Goal: Information Seeking & Learning: Learn about a topic

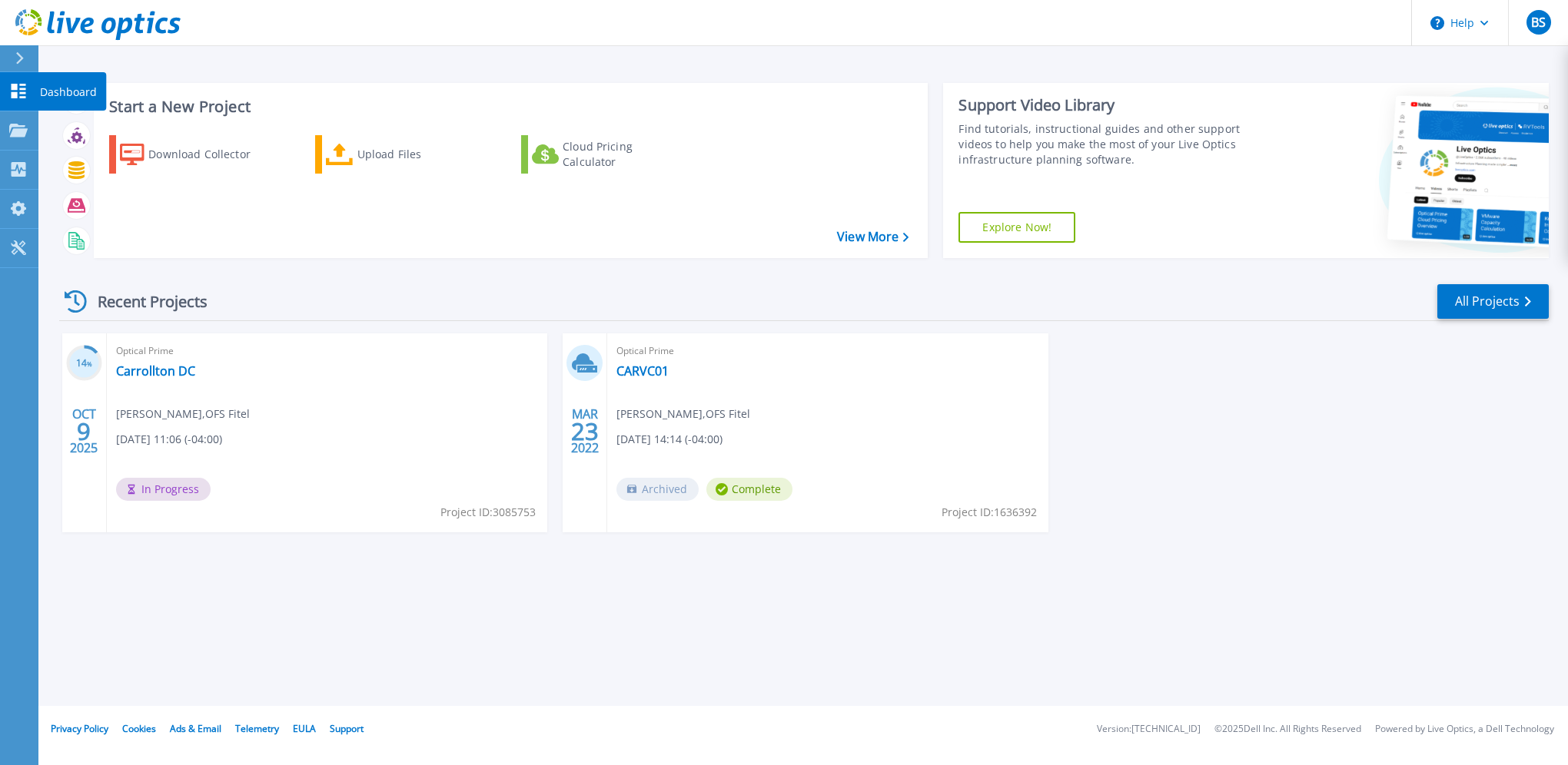
click at [13, 90] on icon at bounding box center [19, 91] width 15 height 15
click at [147, 367] on link "Carrollton DC" at bounding box center [155, 371] width 79 height 16
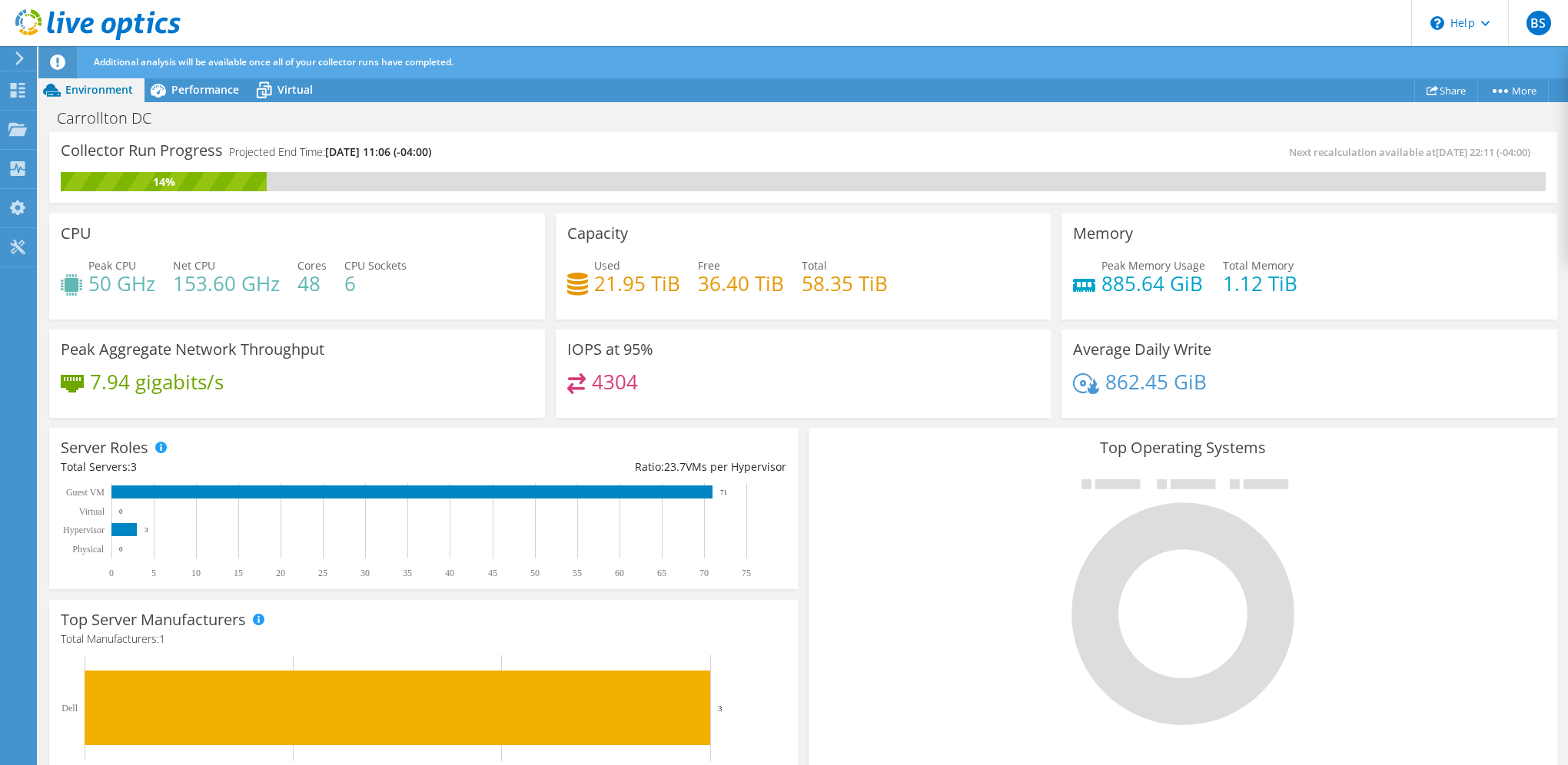
click at [1480, 238] on div "Memory Peak Memory Usage 885.64 GiB Total Memory 1.12 TiB" at bounding box center [1309, 266] width 496 height 106
click at [181, 86] on span "Performance" at bounding box center [205, 89] width 67 height 15
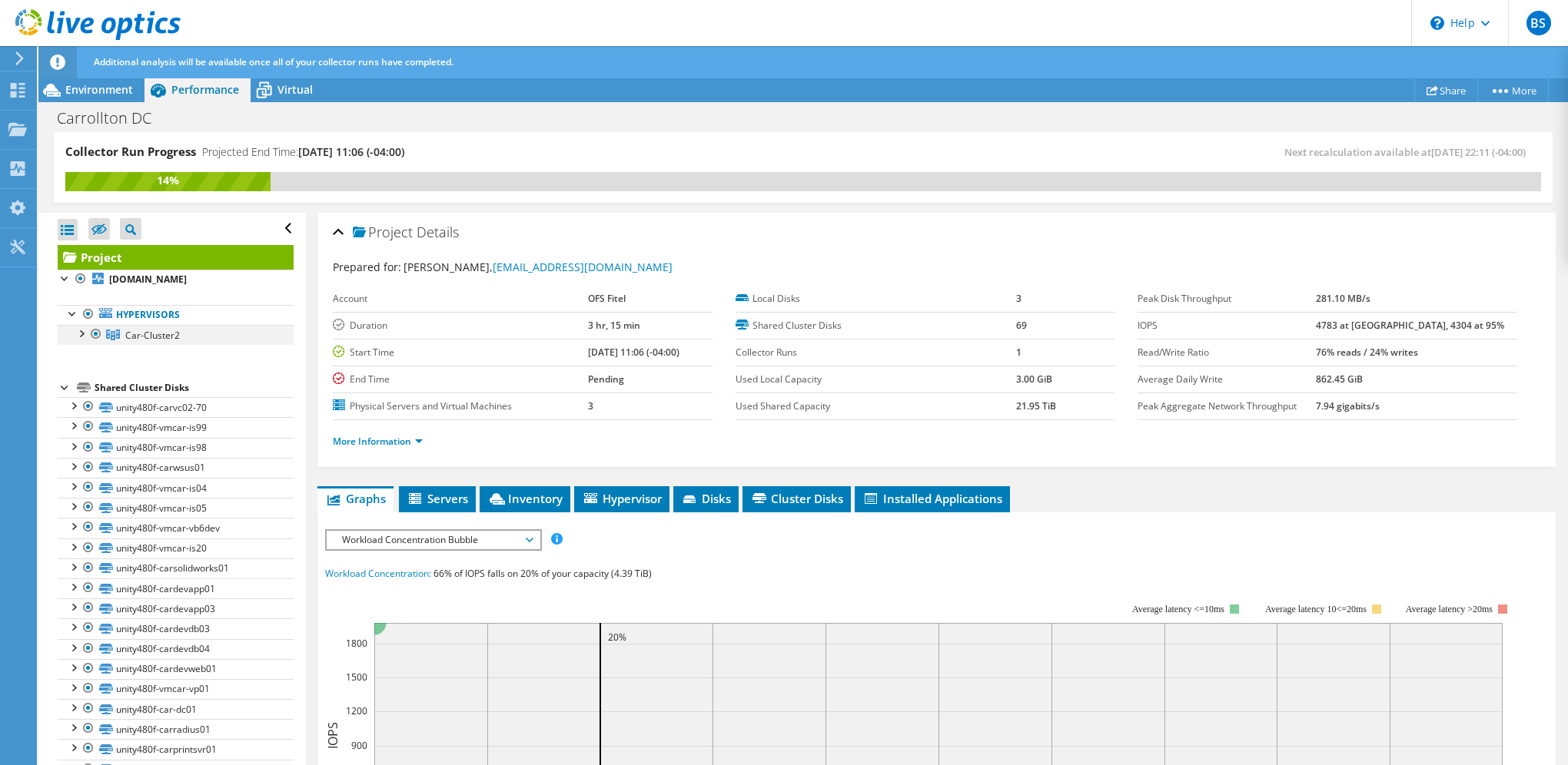
click at [80, 331] on div at bounding box center [81, 333] width 16 height 16
click at [93, 353] on div at bounding box center [89, 352] width 16 height 16
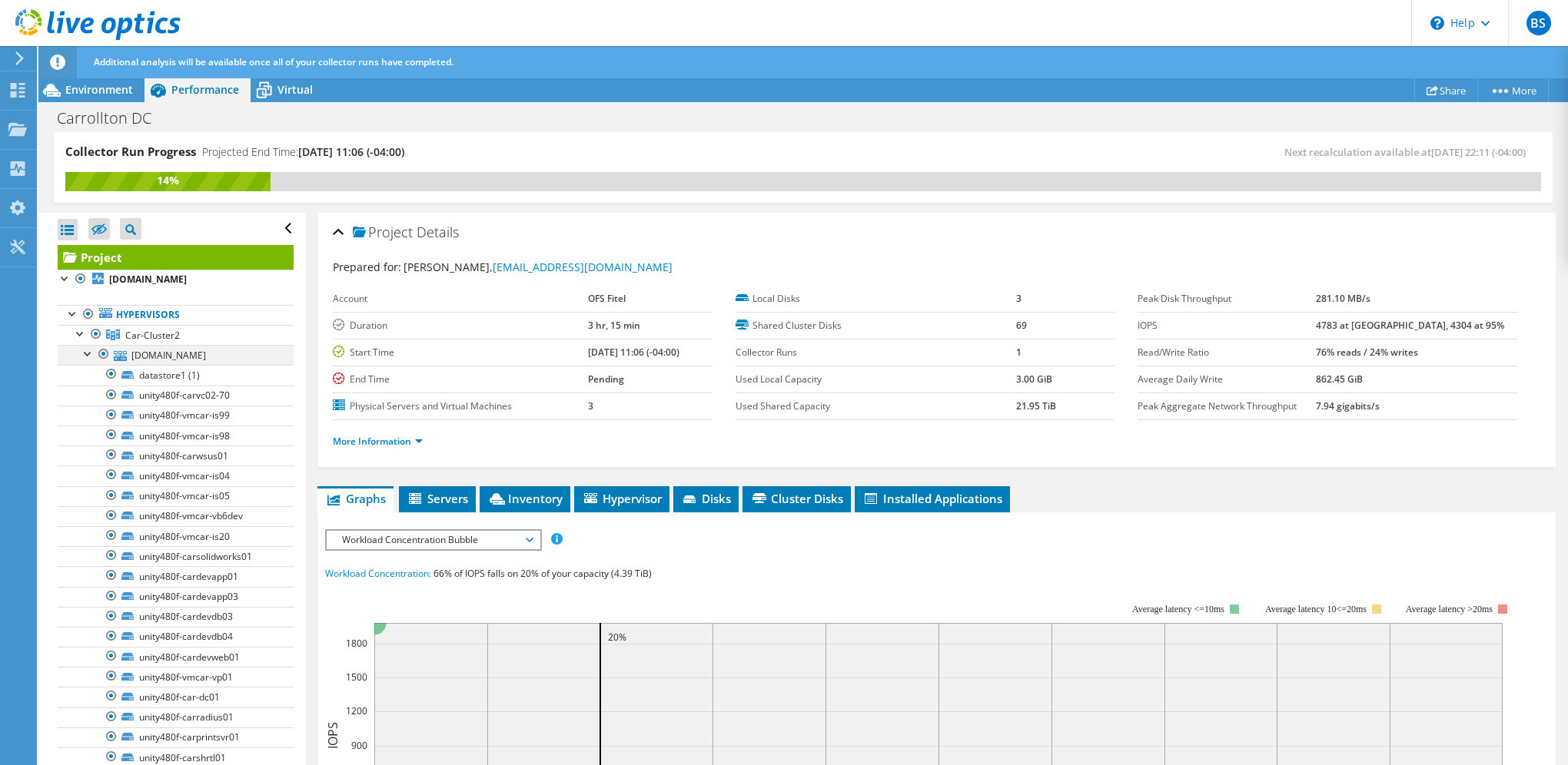
click at [90, 349] on div at bounding box center [89, 352] width 16 height 16
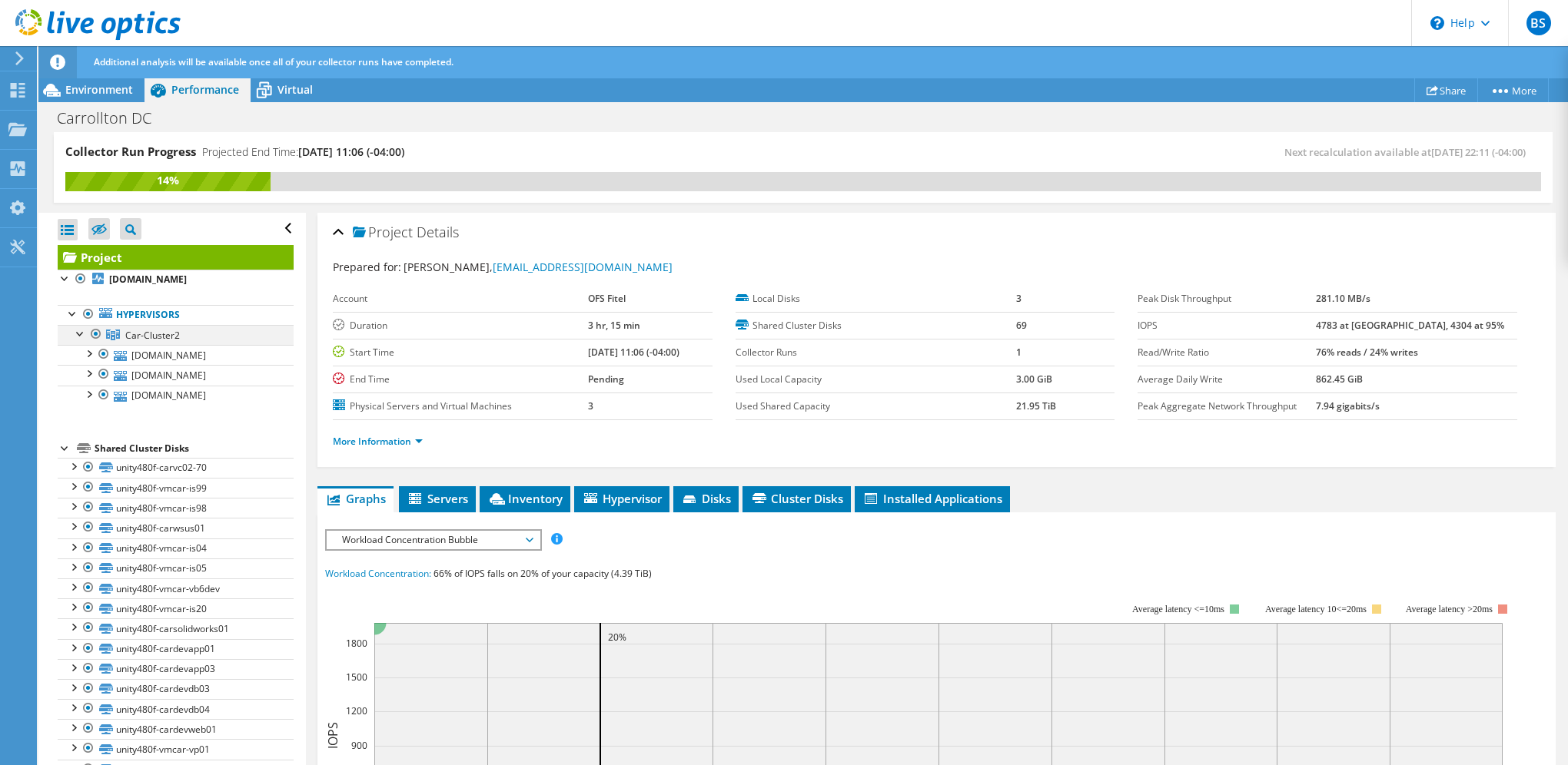
click at [83, 331] on div at bounding box center [81, 333] width 16 height 16
click at [75, 310] on div at bounding box center [73, 312] width 16 height 16
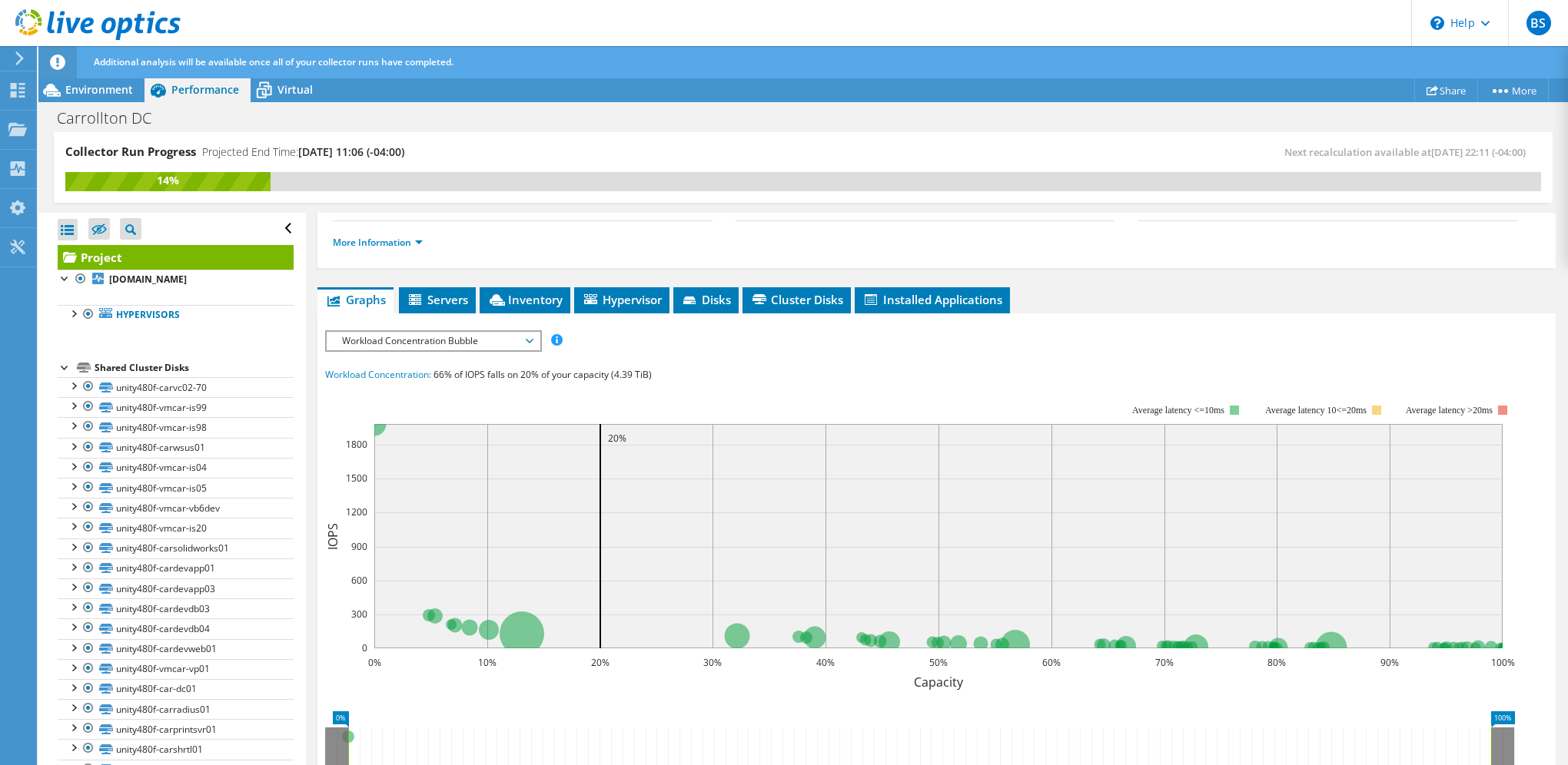
scroll to position [154, 0]
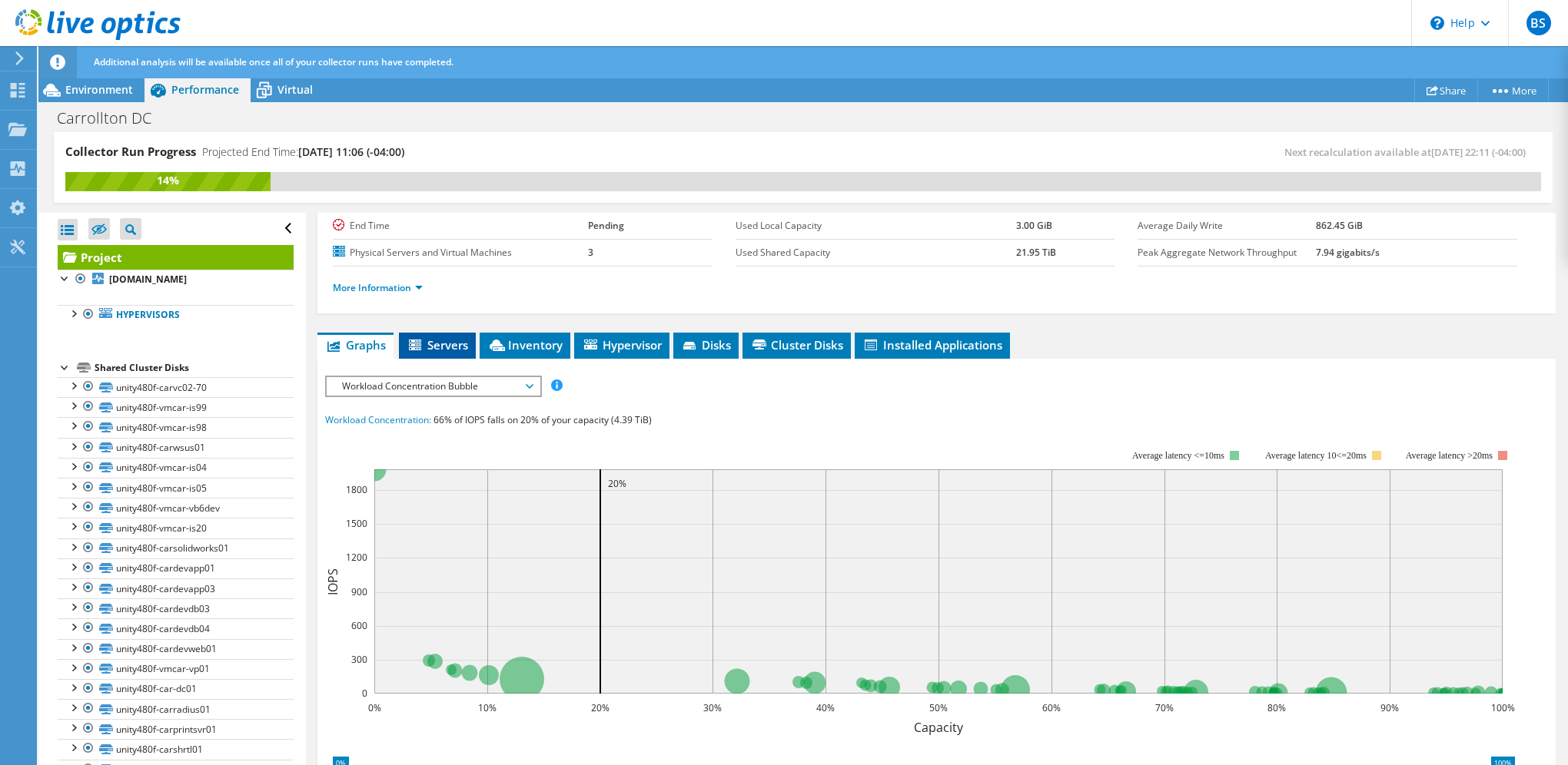
click at [429, 338] on span "Servers" at bounding box center [437, 346] width 61 height 16
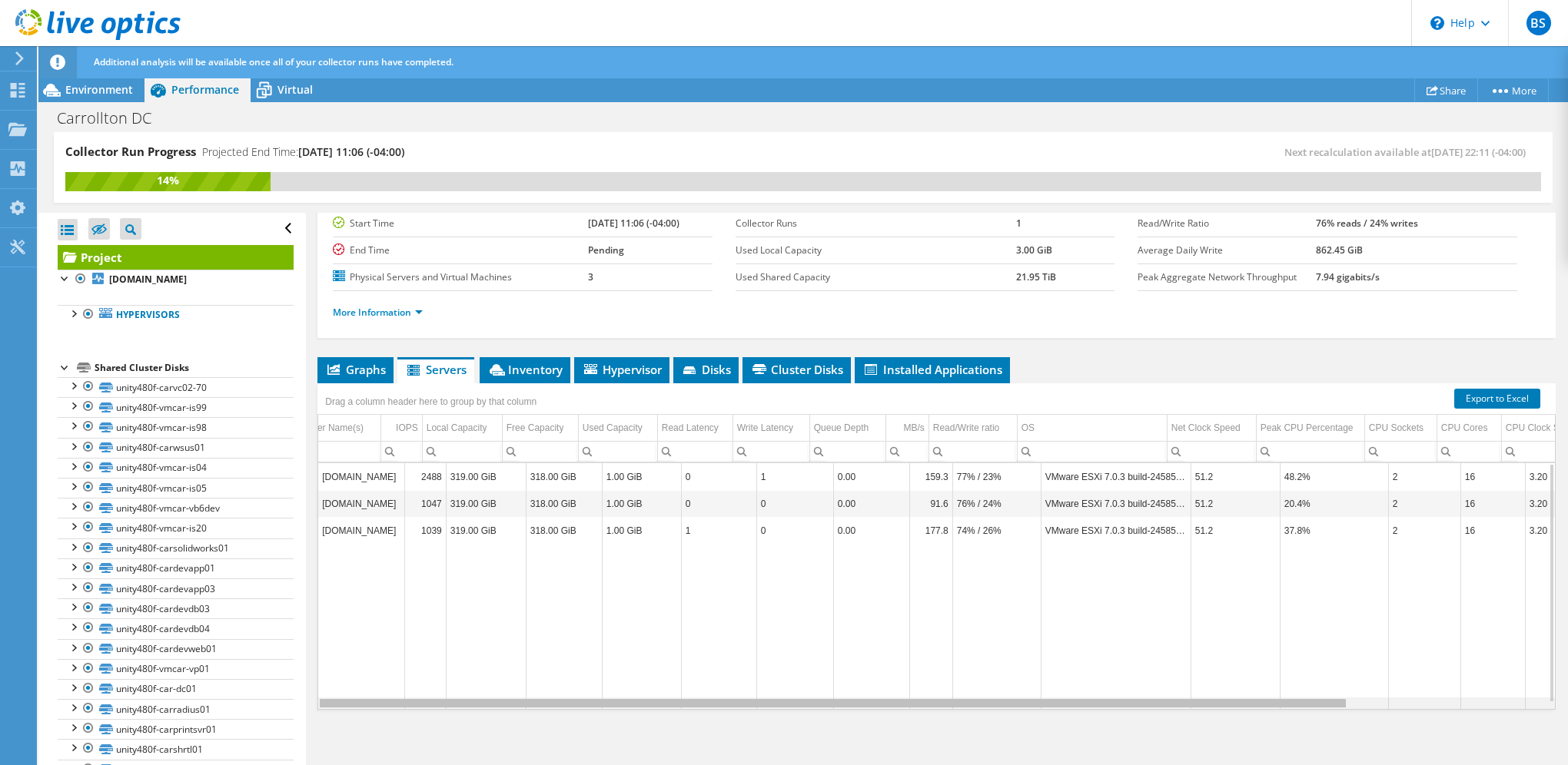
scroll to position [0, 0]
drag, startPoint x: 821, startPoint y: 696, endPoint x: 736, endPoint y: 695, distance: 85.0
click at [736, 695] on body "BS End User [PERSON_NAME] [EMAIL_ADDRESS][DOMAIN_NAME] OFS Fitel My Profile Log…" at bounding box center [784, 382] width 1568 height 765
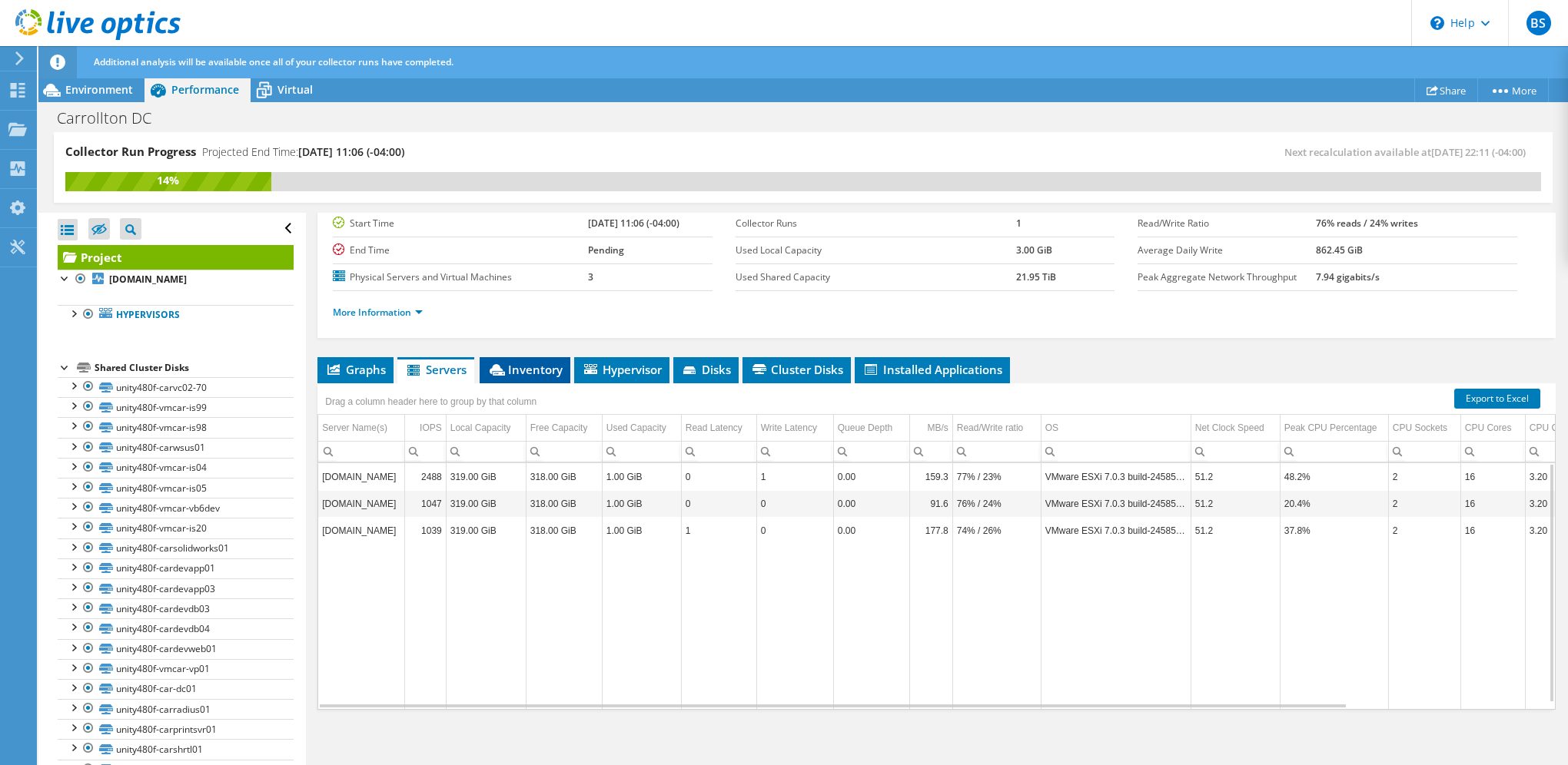
click at [526, 358] on li "Inventory" at bounding box center [525, 370] width 91 height 26
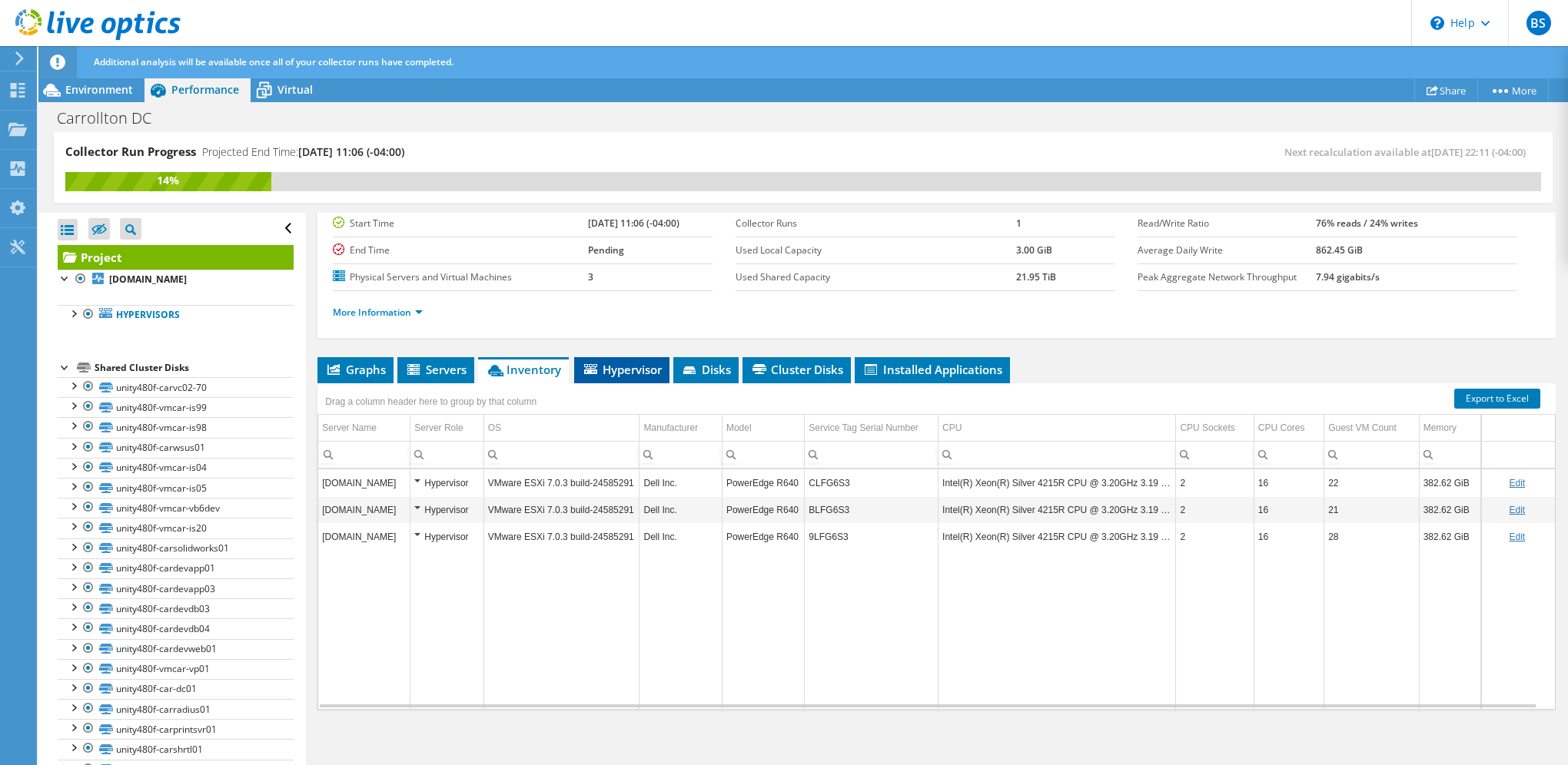
click at [608, 363] on span "Hypervisor" at bounding box center [622, 370] width 80 height 16
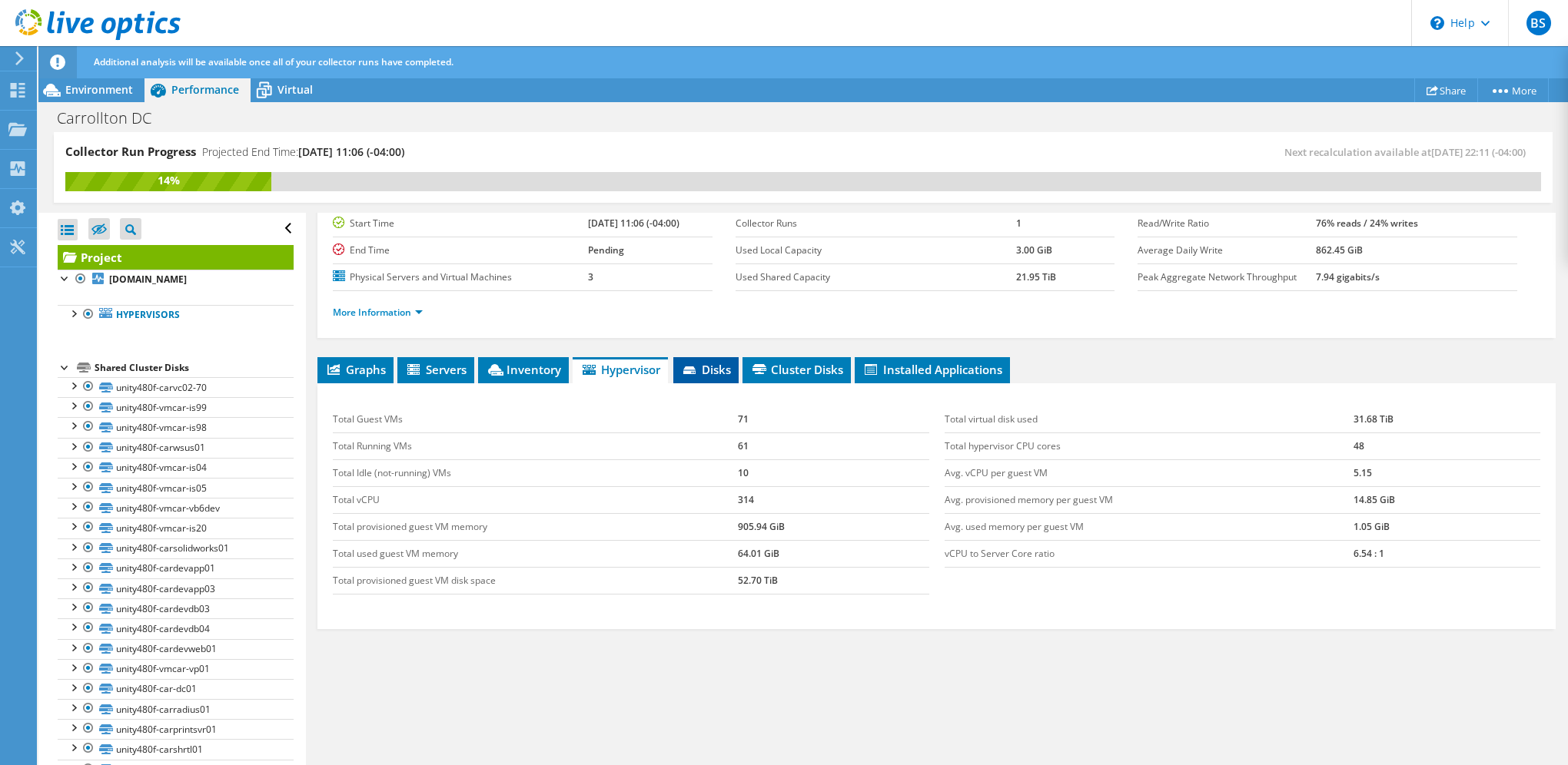
click at [710, 363] on span "Disks" at bounding box center [705, 370] width 50 height 16
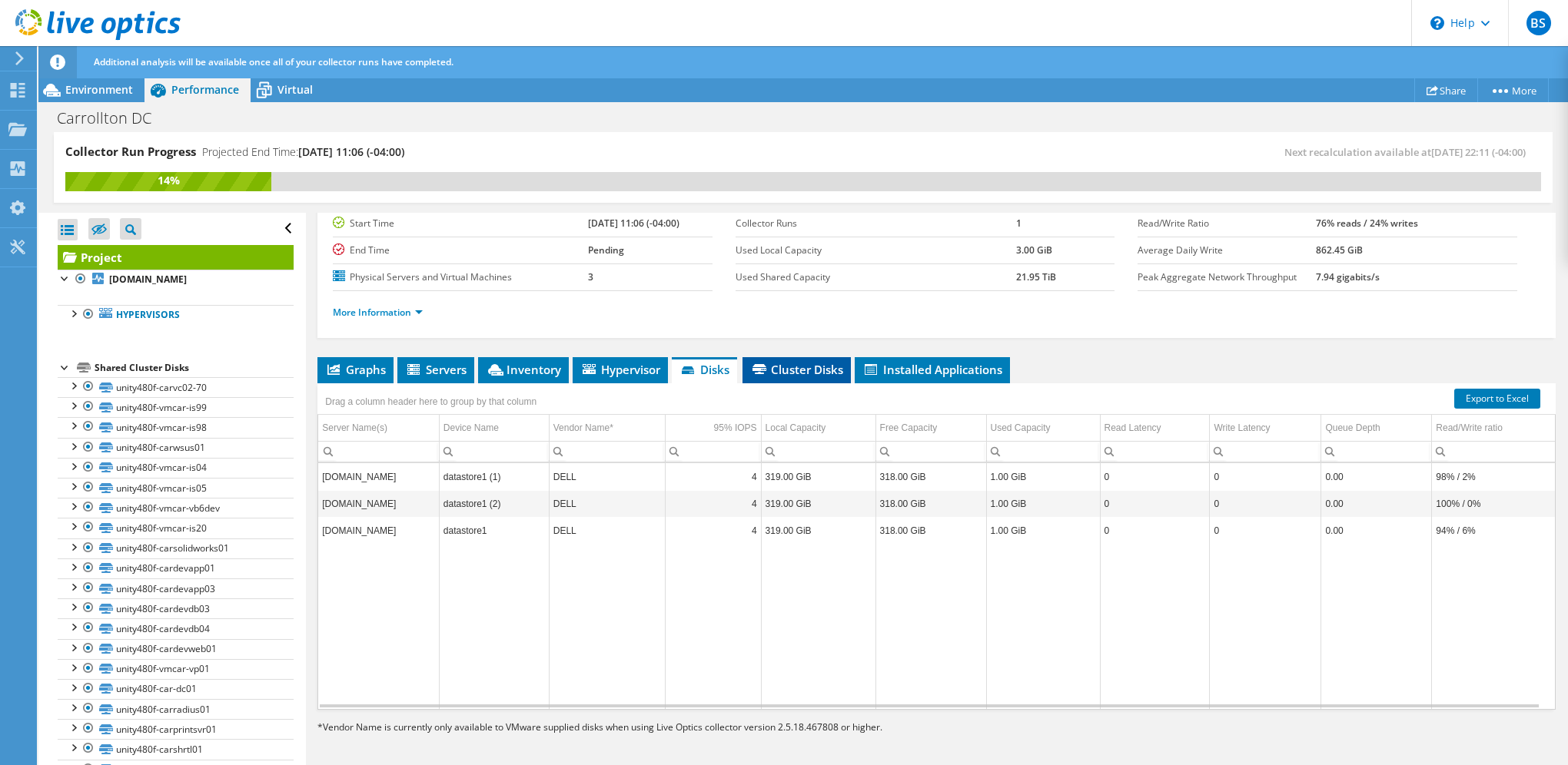
click at [821, 357] on li "Cluster Disks" at bounding box center [797, 370] width 108 height 26
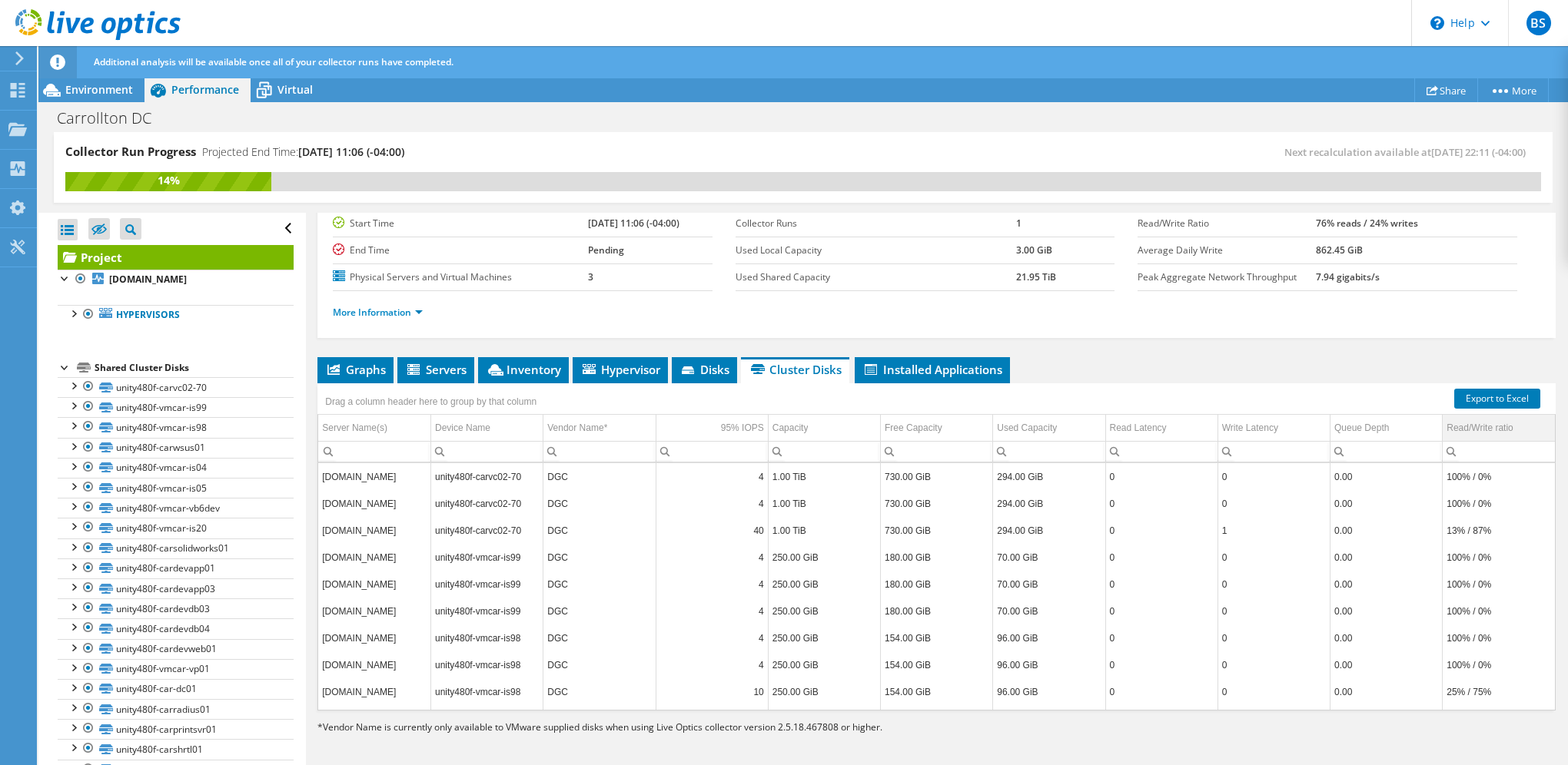
click at [1495, 420] on div "Read/Write ratio" at bounding box center [1480, 427] width 66 height 18
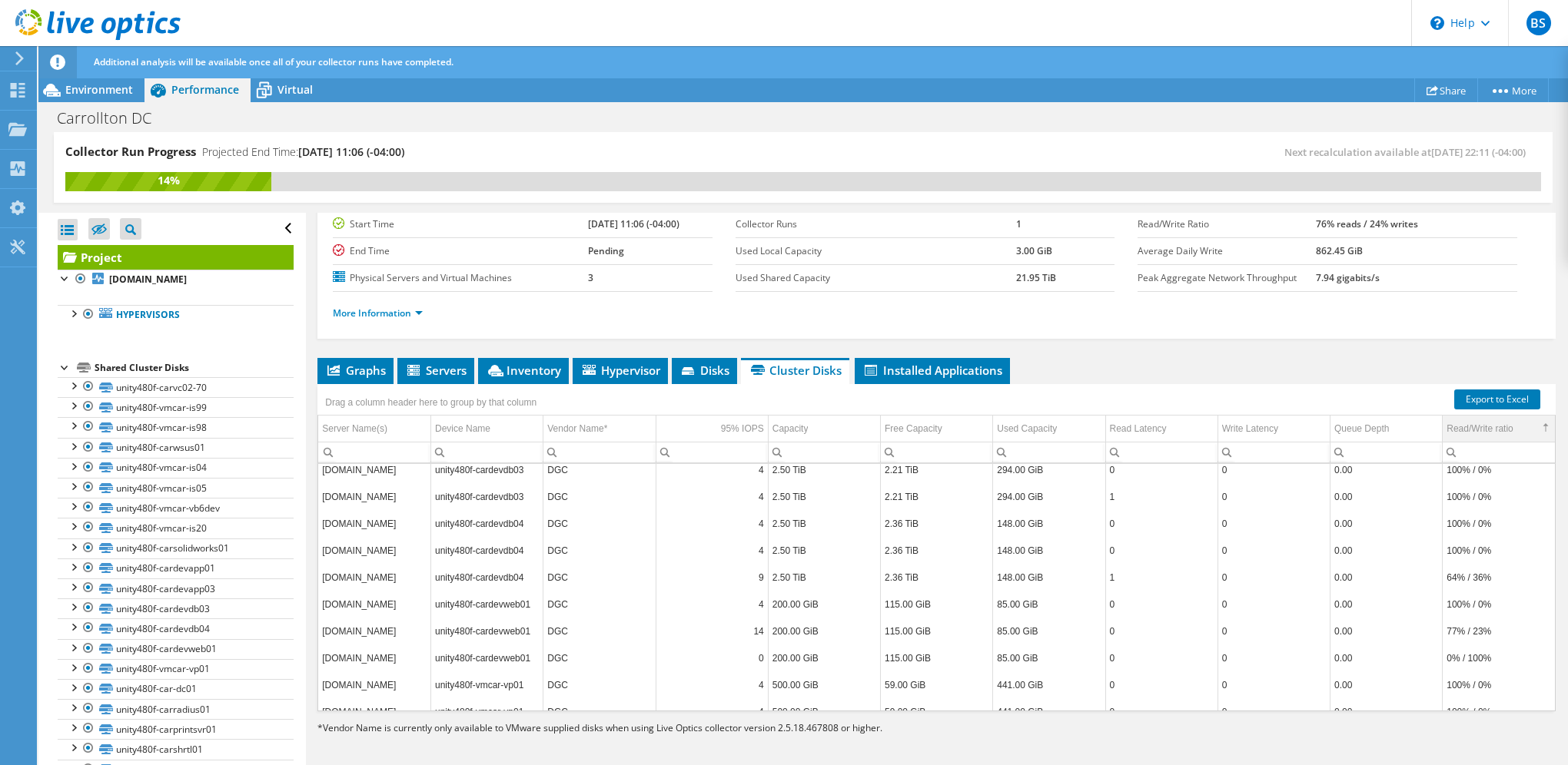
click at [1519, 418] on td "Read/Write ratio" at bounding box center [1499, 429] width 112 height 27
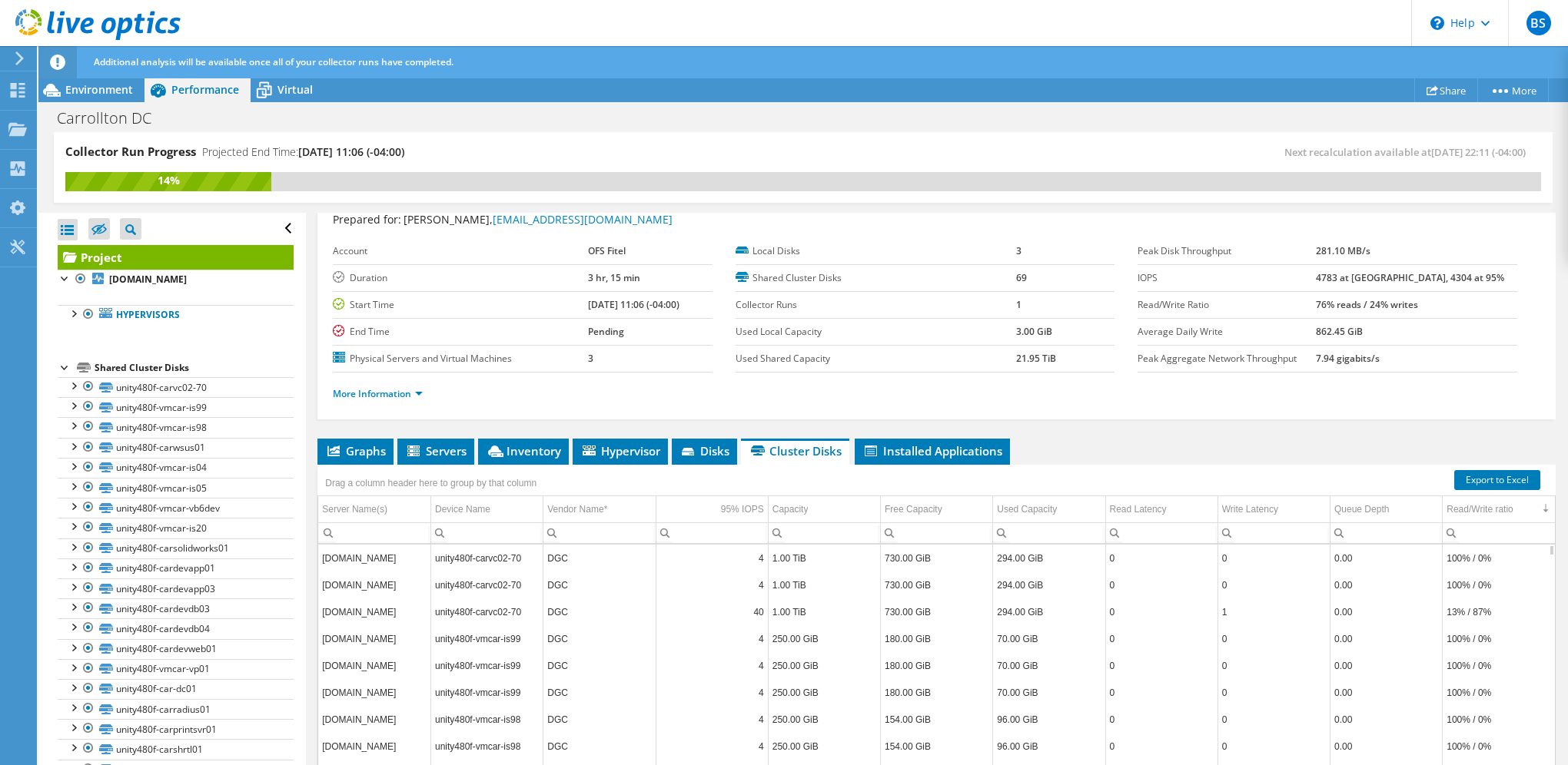
scroll to position [0, 0]
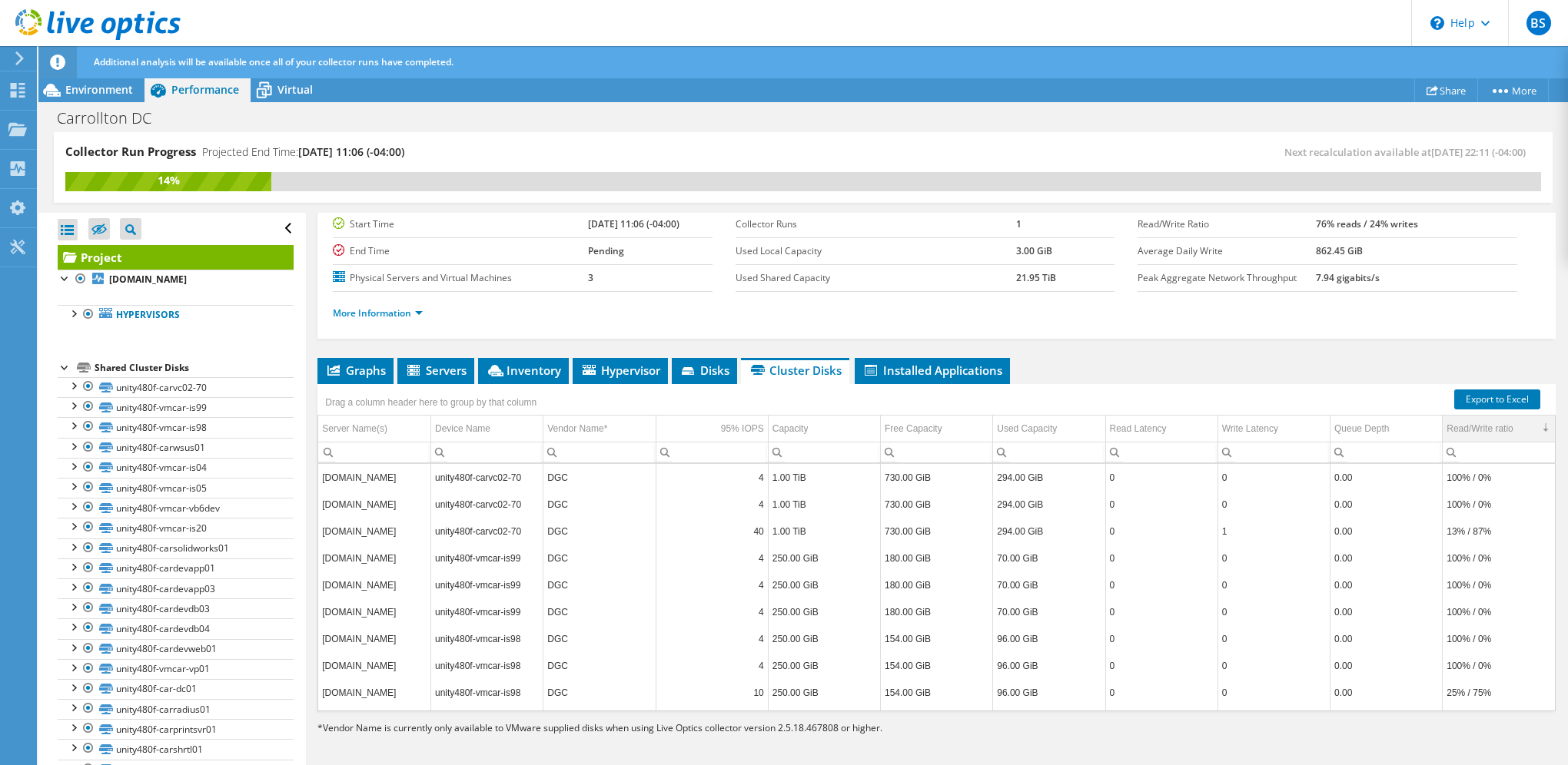
click at [1505, 421] on td "Read/Write ratio" at bounding box center [1499, 429] width 112 height 27
click at [1393, 545] on td "0.00" at bounding box center [1386, 559] width 112 height 27
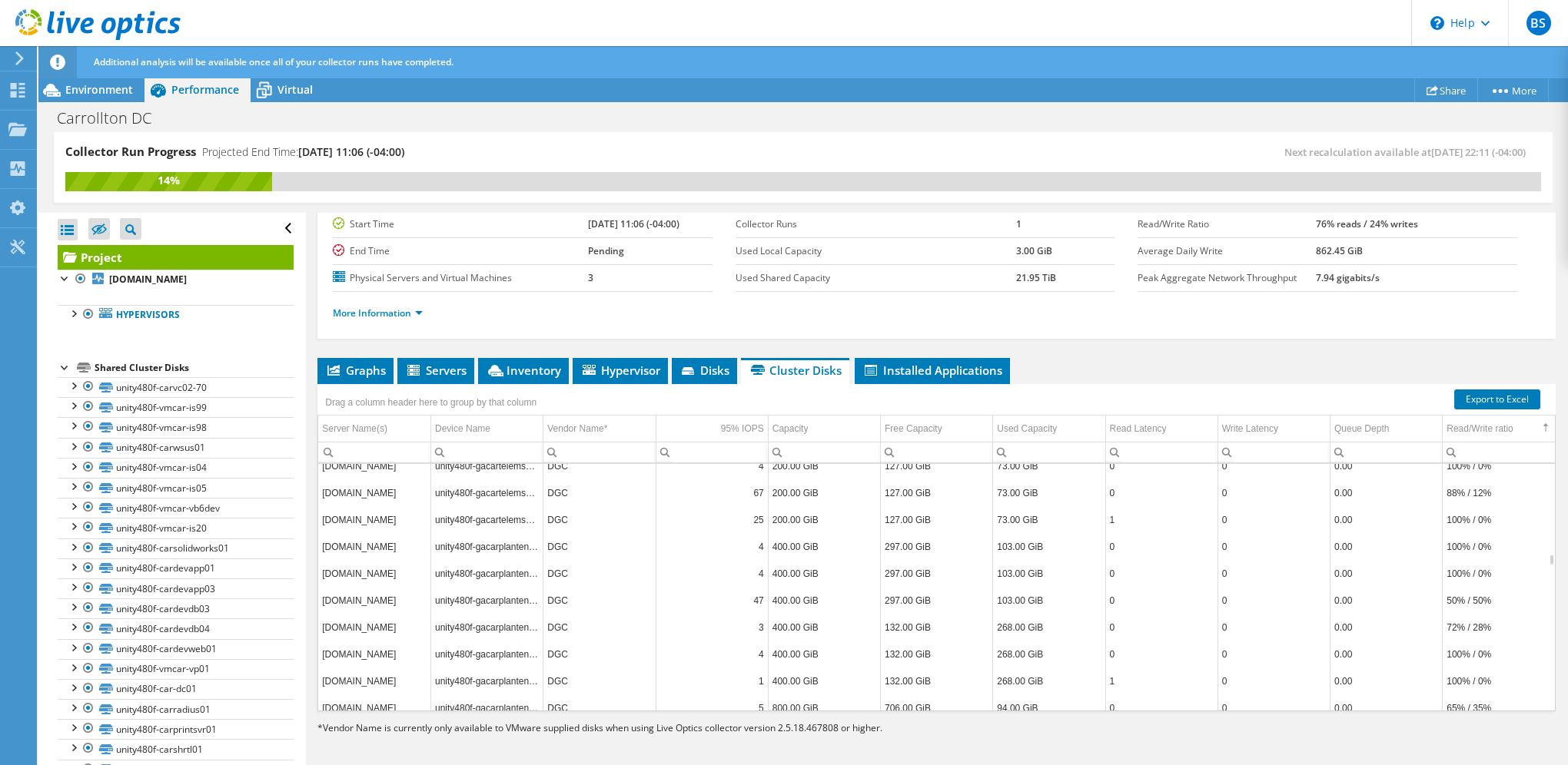
click at [1364, 587] on td "0.00" at bounding box center [1386, 601] width 112 height 27
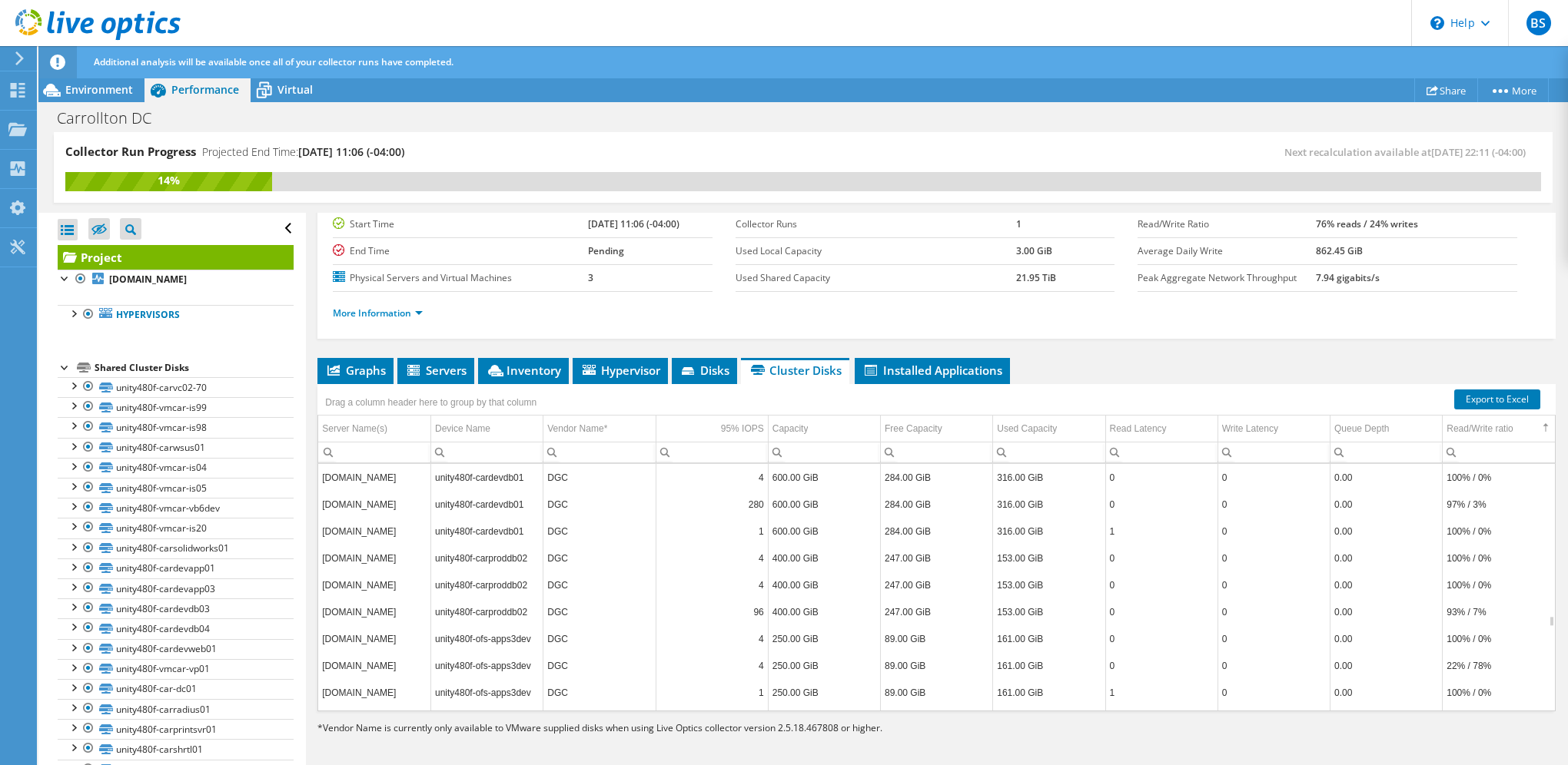
scroll to position [3688, 0]
click at [1177, 622] on td "0" at bounding box center [1161, 636] width 112 height 27
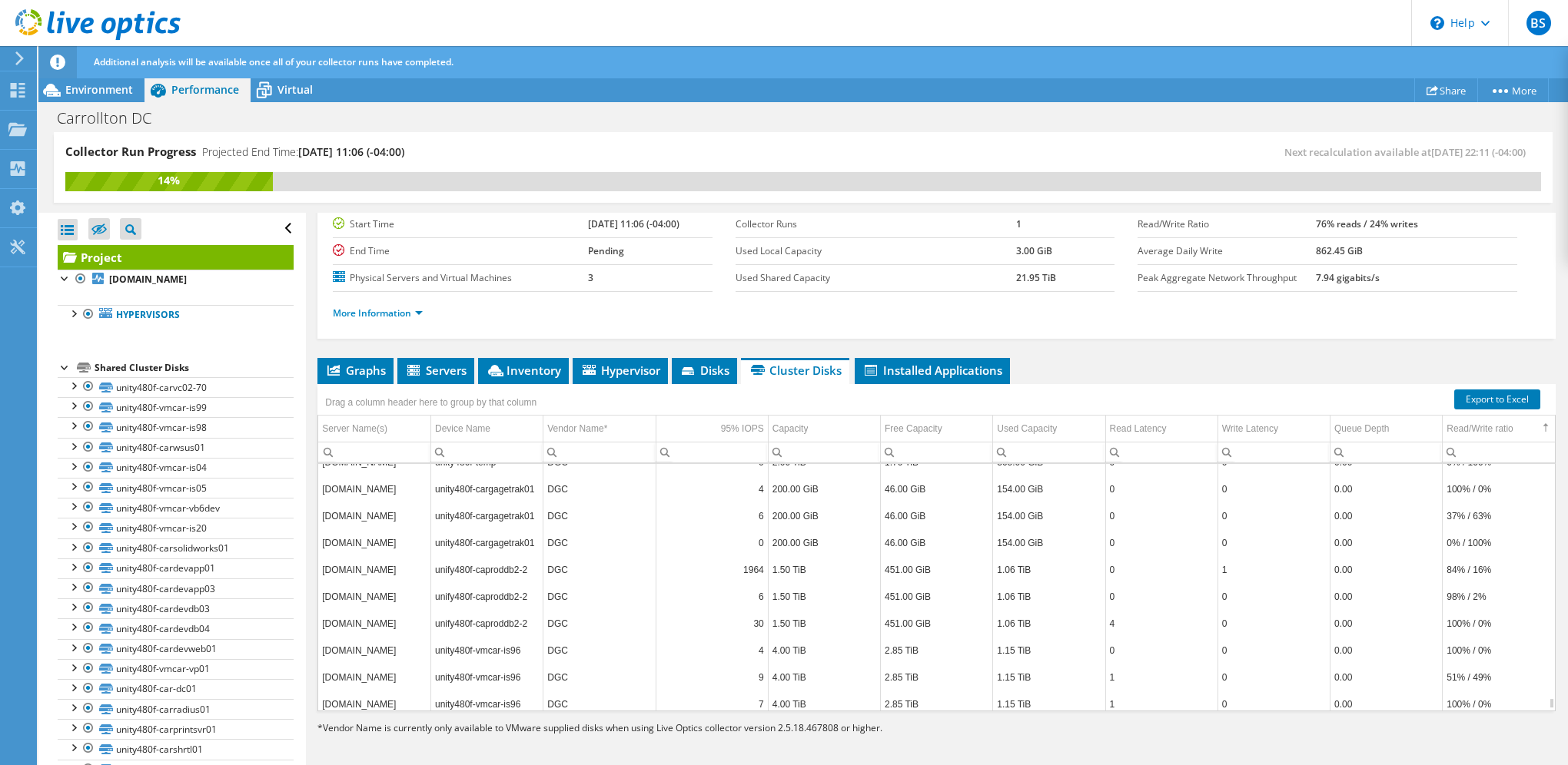
scroll to position [5288, 0]
click at [1288, 636] on td "0" at bounding box center [1273, 649] width 112 height 27
click at [925, 373] on span "Installed Applications" at bounding box center [933, 371] width 140 height 16
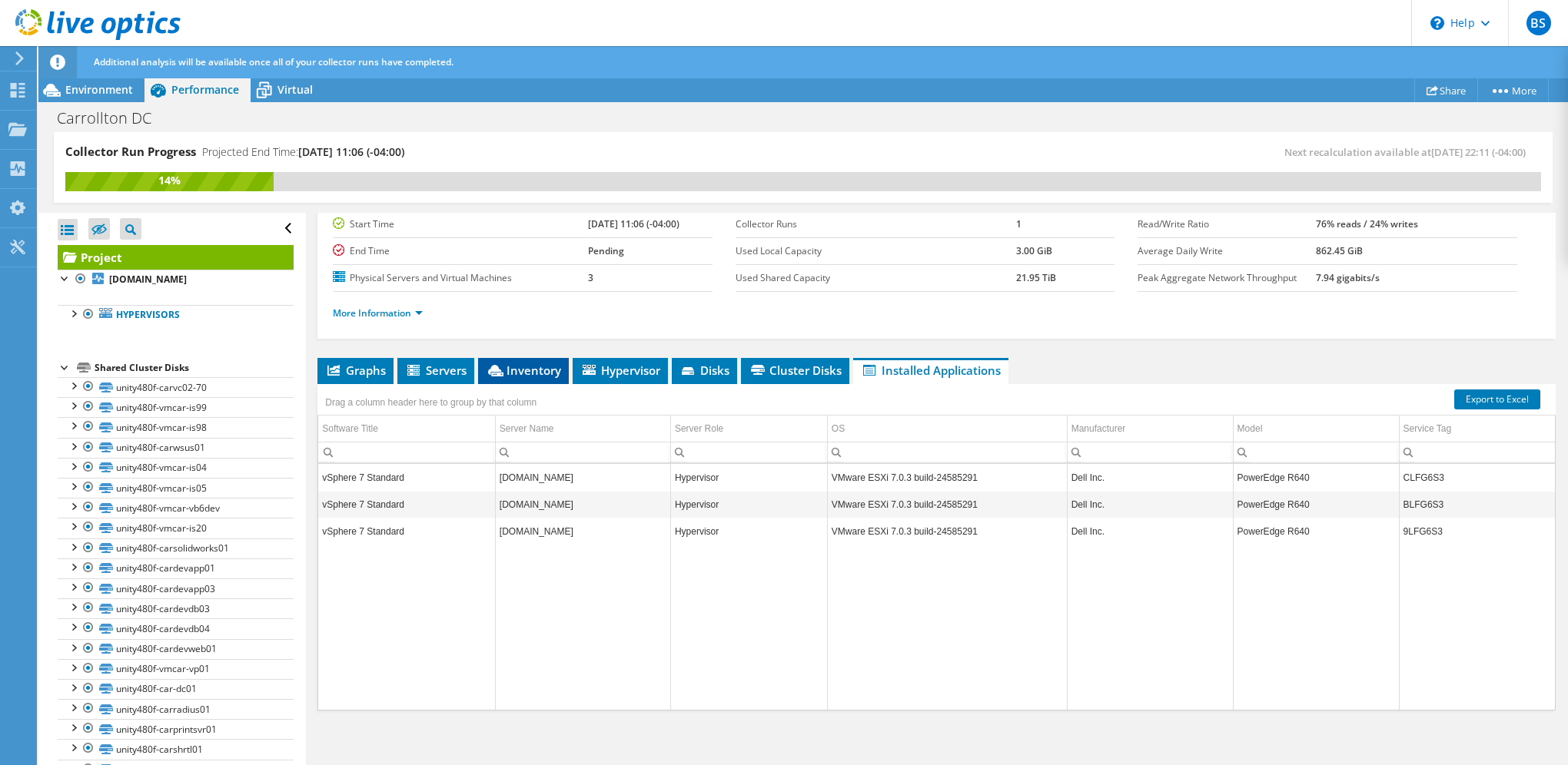
click at [520, 369] on span "Inventory" at bounding box center [523, 371] width 75 height 16
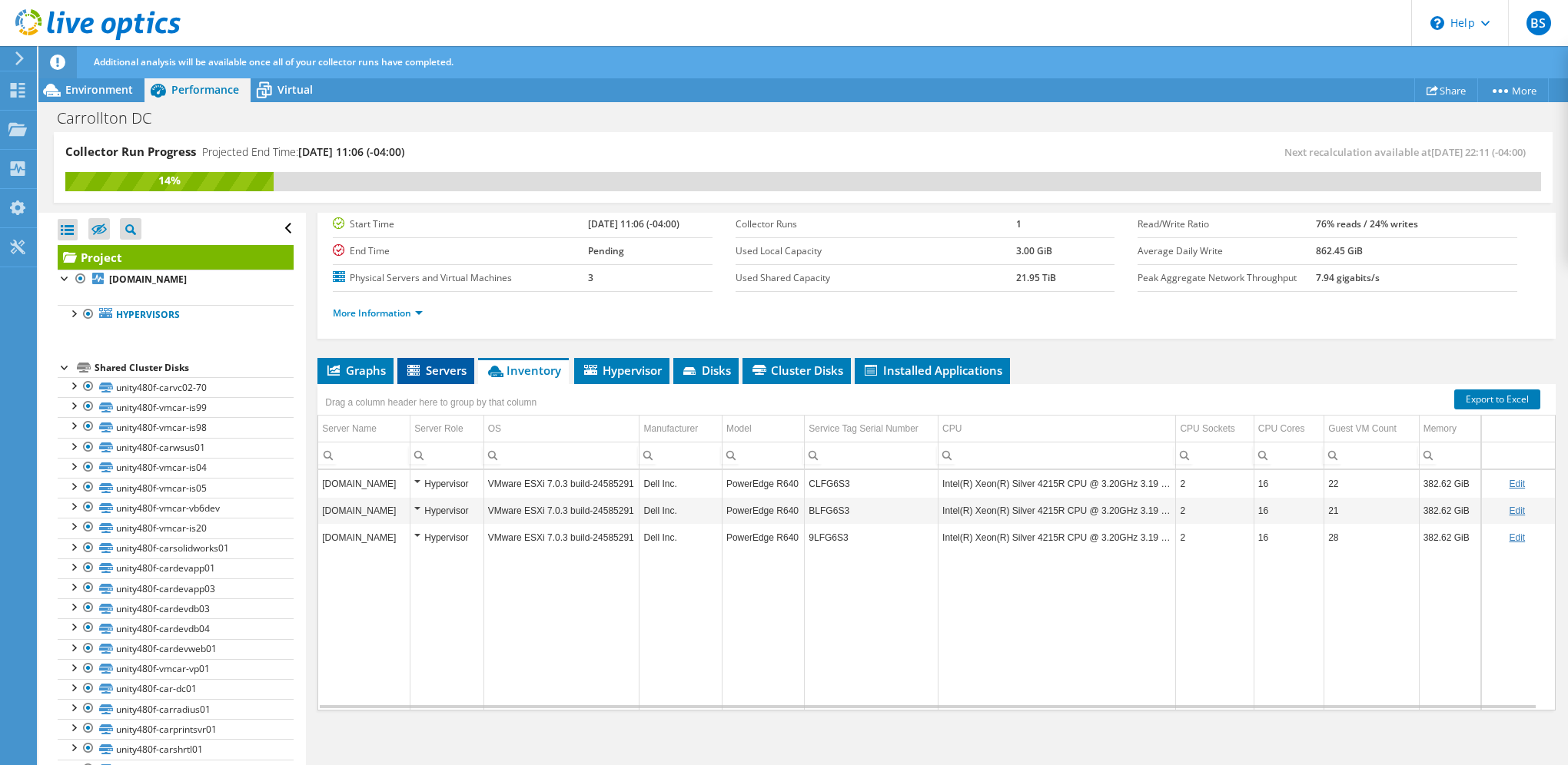
click at [441, 368] on span "Servers" at bounding box center [435, 371] width 61 height 16
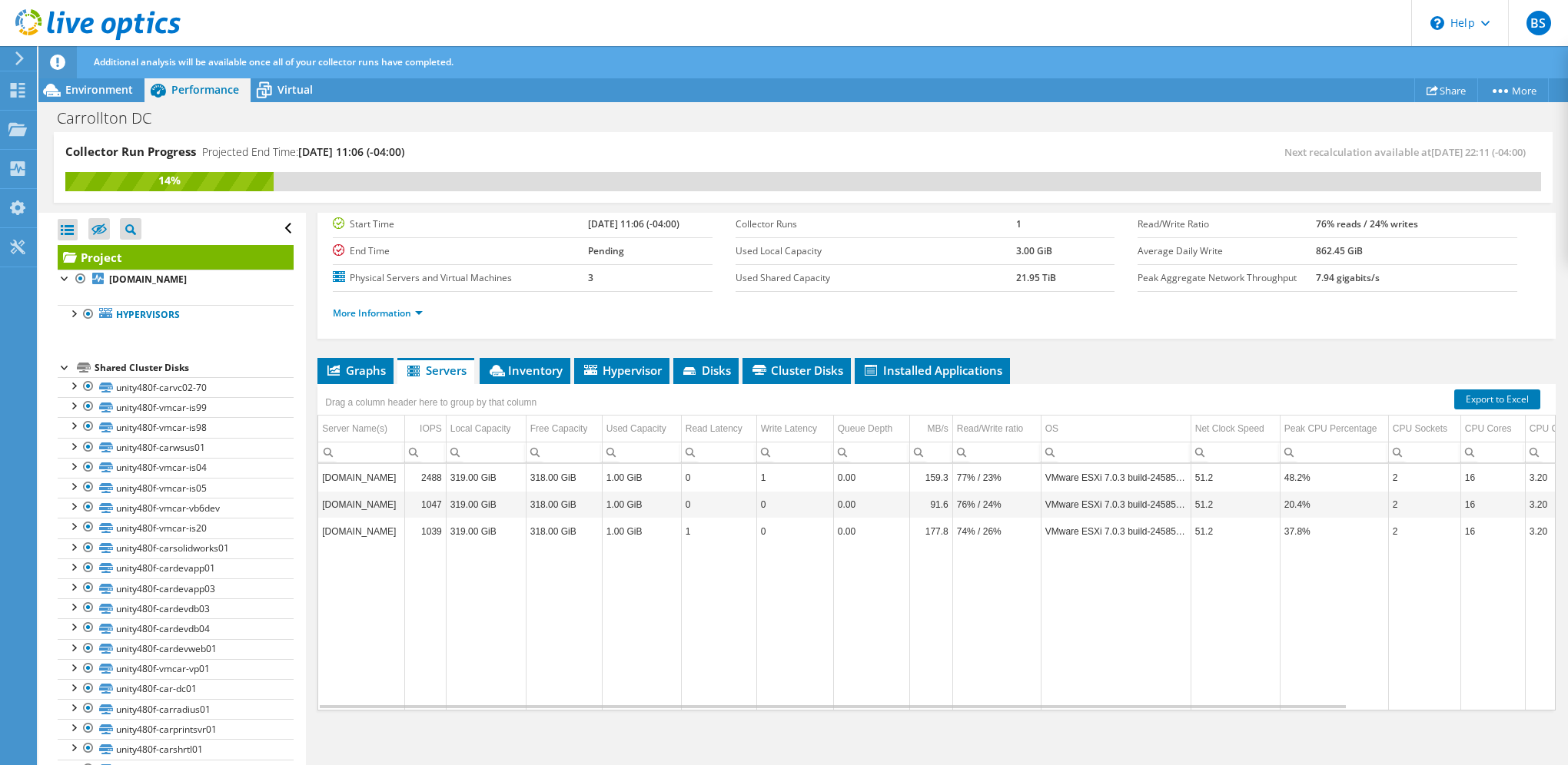
click at [1109, 352] on div "Project Details Prepared for: [PERSON_NAME], [EMAIL_ADDRESS][DOMAIN_NAME] Accou…" at bounding box center [936, 426] width 1261 height 684
click at [765, 315] on ul "More Information" at bounding box center [937, 310] width 1208 height 20
drag, startPoint x: 159, startPoint y: 175, endPoint x: 178, endPoint y: 177, distance: 19.1
click at [178, 177] on div "14%" at bounding box center [169, 180] width 208 height 17
click at [470, 154] on div "Collector Run Progress Projected End Time: [DATE] 11:06 (-04:00)" at bounding box center [434, 158] width 738 height 28
